Goal: Information Seeking & Learning: Find specific fact

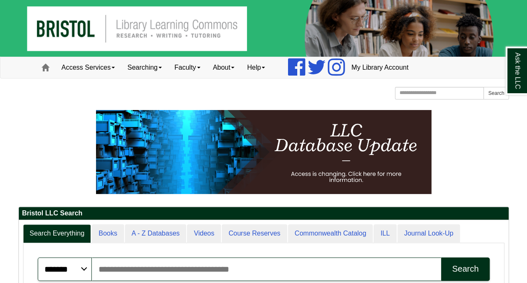
scroll to position [4, 4]
click at [148, 270] on input "Search articles, books, journals & more" at bounding box center [266, 268] width 349 height 23
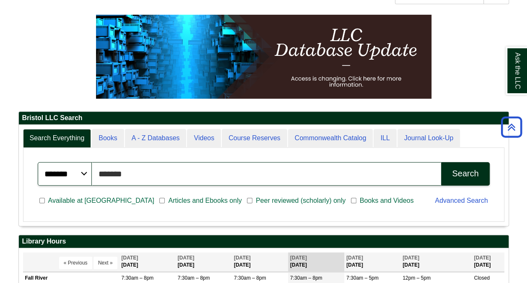
scroll to position [101, 490]
type input "**********"
click at [481, 169] on button "Search" at bounding box center [465, 173] width 48 height 23
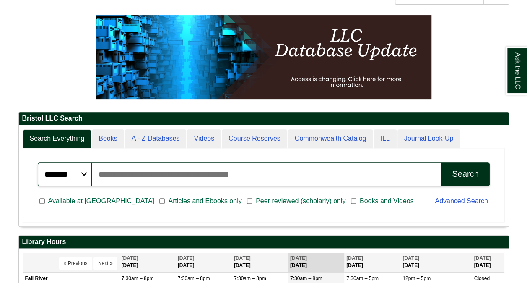
scroll to position [95, 0]
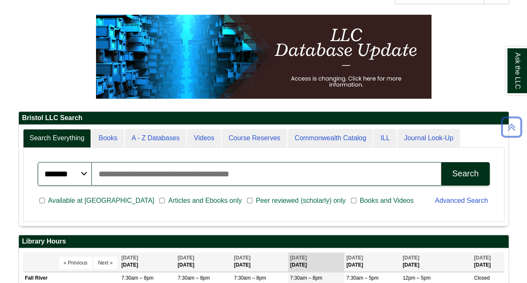
click at [353, 176] on input "Search articles, books, journals & more" at bounding box center [266, 173] width 349 height 23
type input "**********"
click at [465, 175] on div "Search" at bounding box center [465, 174] width 26 height 10
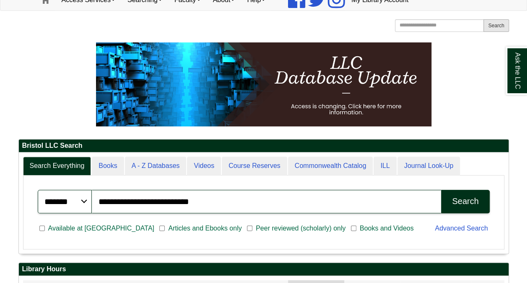
scroll to position [77, 0]
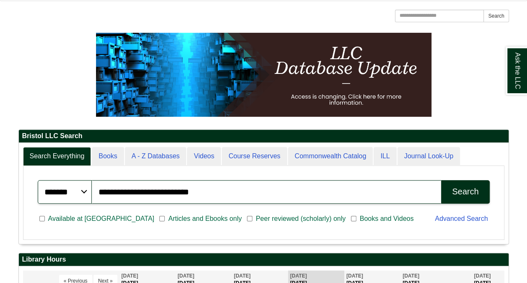
click at [455, 191] on div "Search" at bounding box center [465, 192] width 26 height 10
